Goal: Navigation & Orientation: Find specific page/section

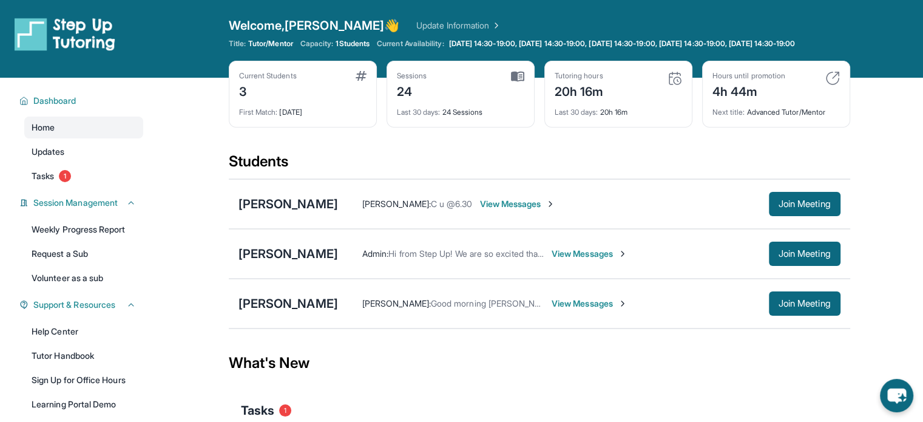
drag, startPoint x: 326, startPoint y: 112, endPoint x: 389, endPoint y: 31, distance: 102.5
